Goal: Information Seeking & Learning: Learn about a topic

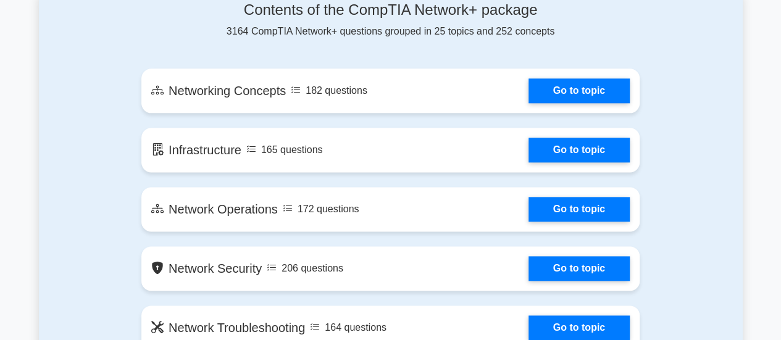
scroll to position [708, 0]
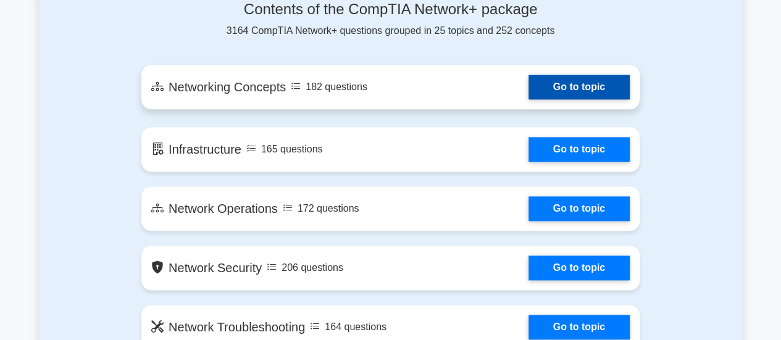
click at [557, 91] on link "Go to topic" at bounding box center [579, 87] width 101 height 25
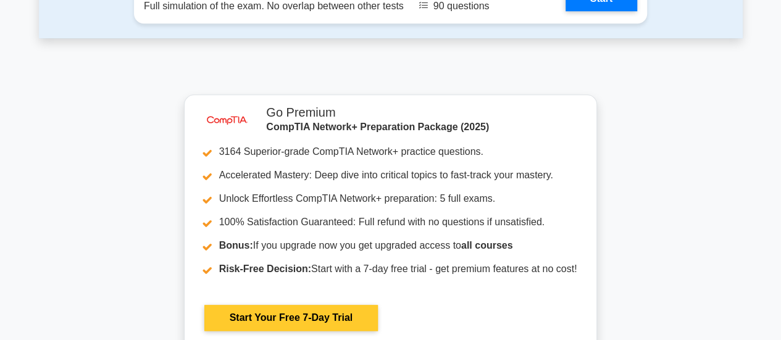
scroll to position [3027, 0]
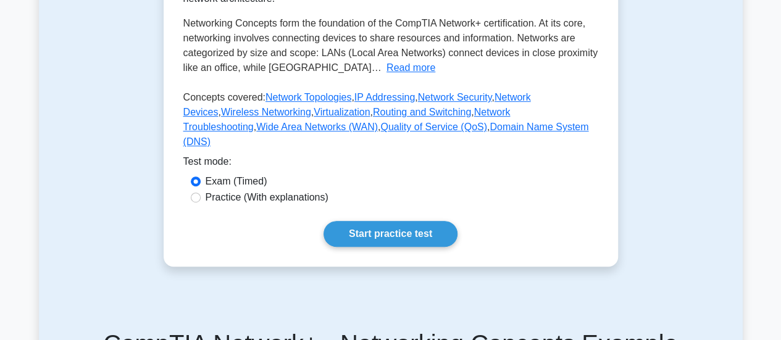
scroll to position [273, 0]
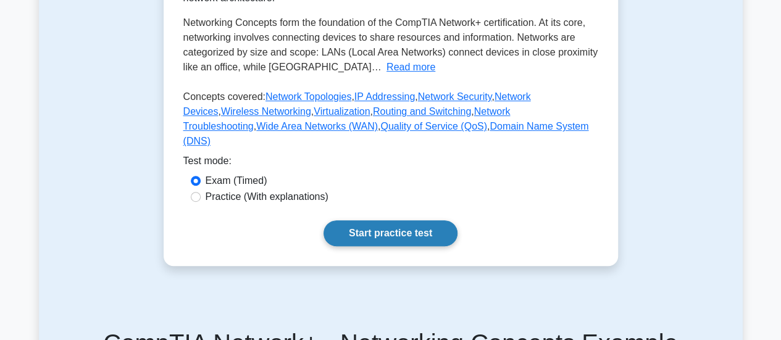
click at [389, 246] on link "Start practice test" at bounding box center [391, 233] width 134 height 26
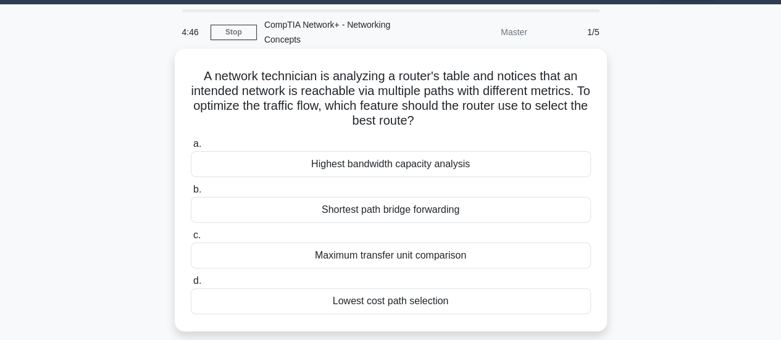
scroll to position [36, 0]
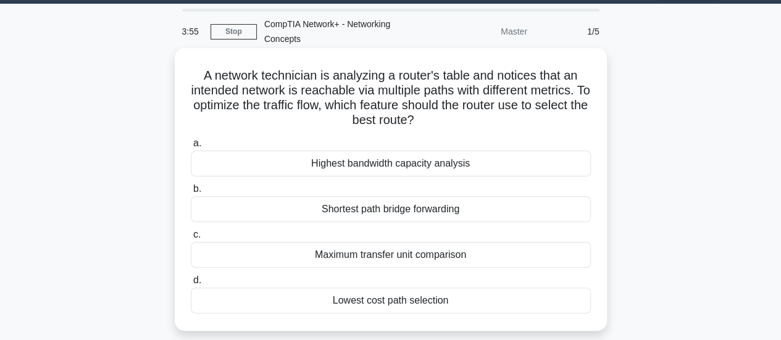
click at [429, 213] on div "Shortest path bridge forwarding" at bounding box center [391, 209] width 400 height 26
click at [191, 193] on input "b. Shortest path bridge forwarding" at bounding box center [191, 189] width 0 height 8
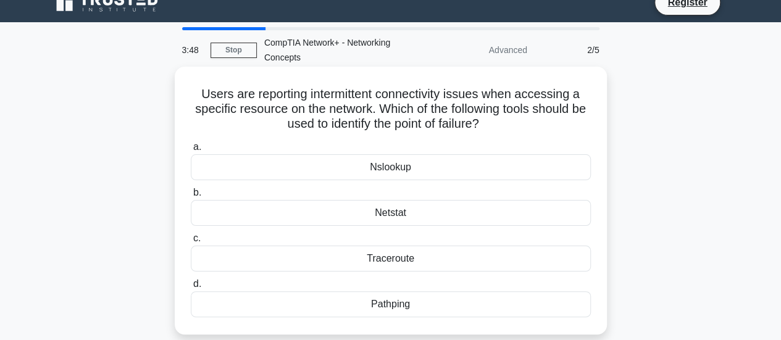
scroll to position [17, 0]
click at [405, 217] on div "Netstat" at bounding box center [391, 214] width 400 height 26
click at [191, 198] on input "b. Netstat" at bounding box center [191, 194] width 0 height 8
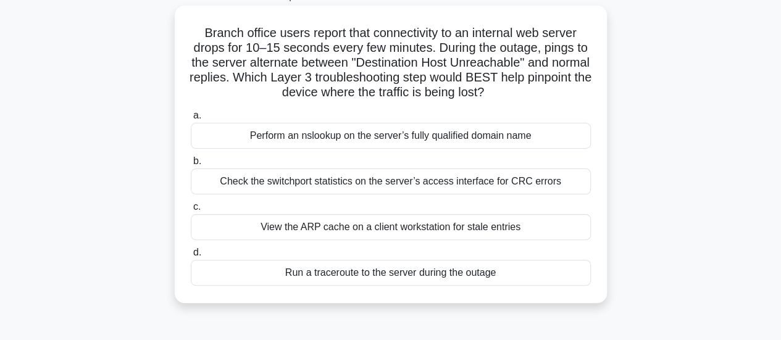
scroll to position [79, 0]
click at [479, 267] on div "Run a traceroute to the server during the outage" at bounding box center [391, 272] width 400 height 26
click at [191, 256] on input "d. Run a traceroute to the server during the outage" at bounding box center [191, 252] width 0 height 8
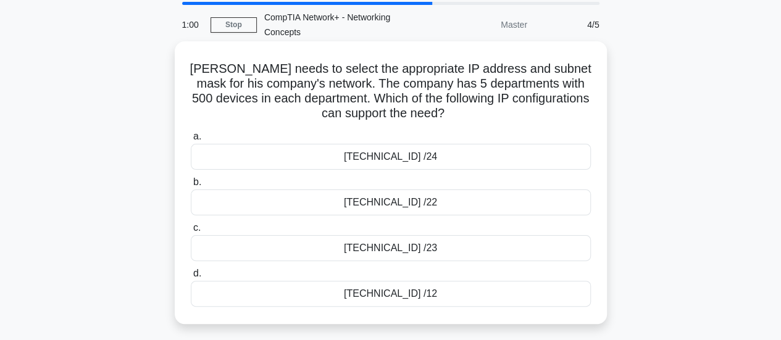
scroll to position [43, 0]
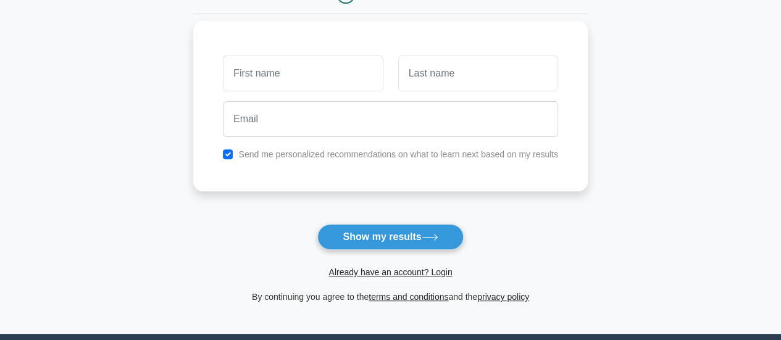
scroll to position [152, 0]
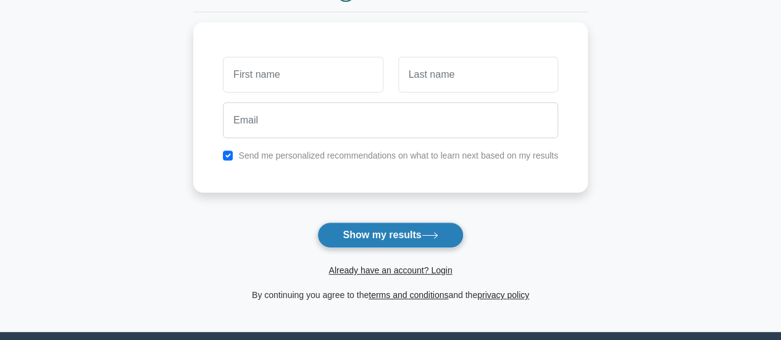
click at [400, 238] on button "Show my results" at bounding box center [390, 235] width 146 height 26
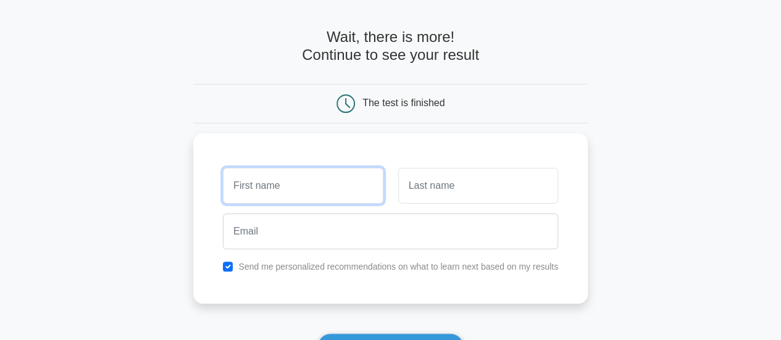
scroll to position [40, 0]
